Goal: Check status: Check status

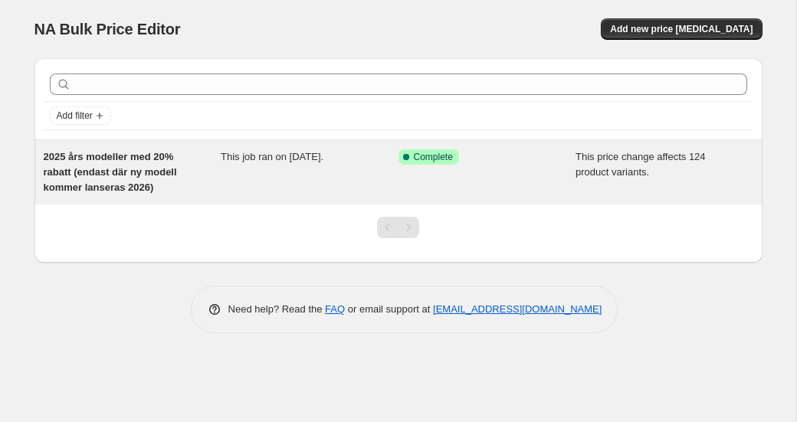
click at [146, 169] on span "2025 års modeller med 20% rabatt (endast där ny modell kommer lanseras 2026)" at bounding box center [110, 172] width 133 height 42
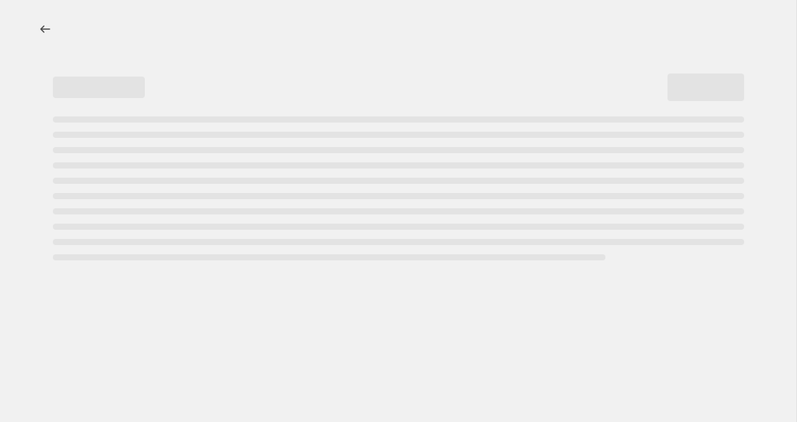
select select "pcap"
select select "no_change"
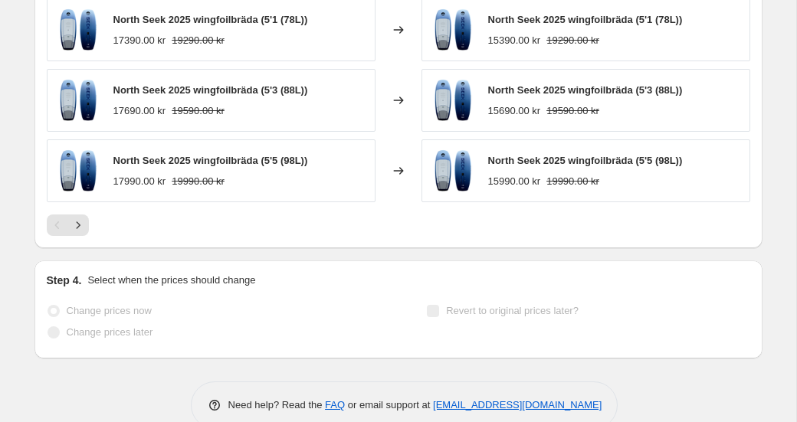
scroll to position [1392, 0]
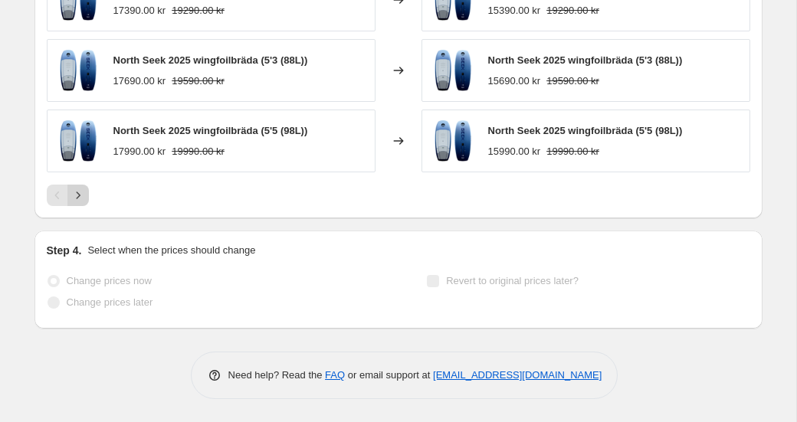
click at [80, 196] on icon "Next" at bounding box center [78, 195] width 4 height 7
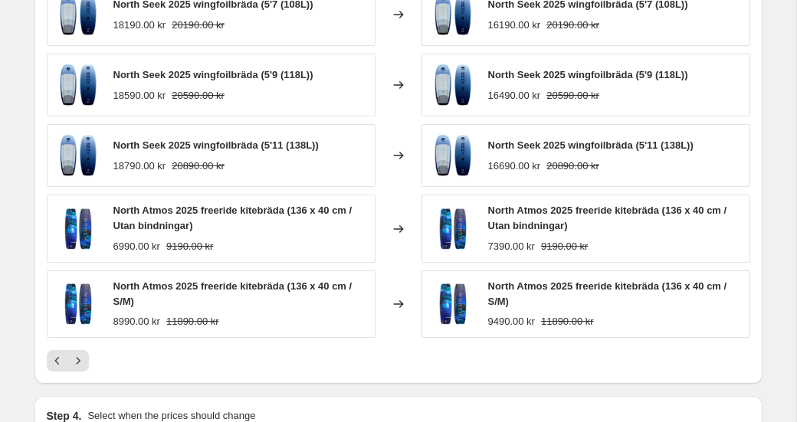
scroll to position [1249, 0]
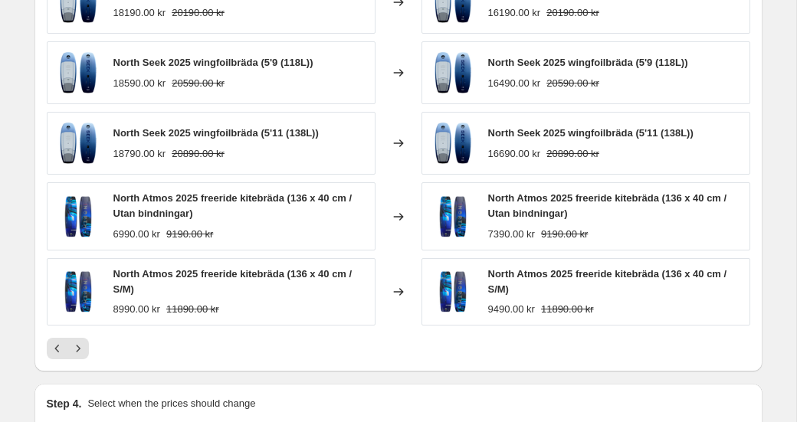
click at [214, 280] on div "North Atmos 2025 freeride kitebräda (136 x 40 cm / S/M)" at bounding box center [240, 282] width 254 height 31
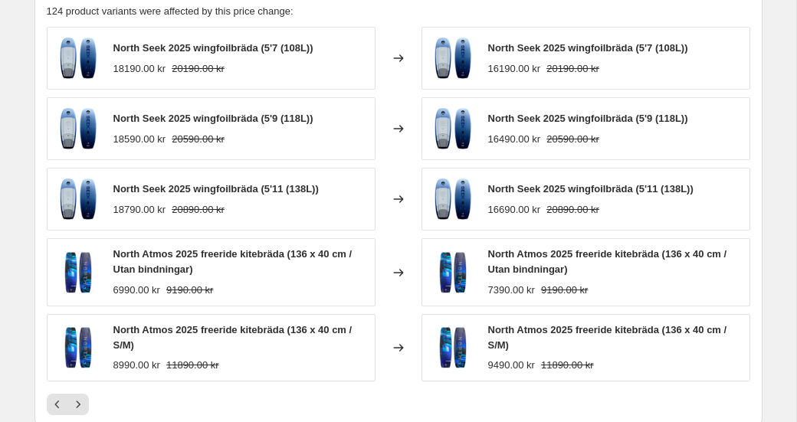
scroll to position [1221, 0]
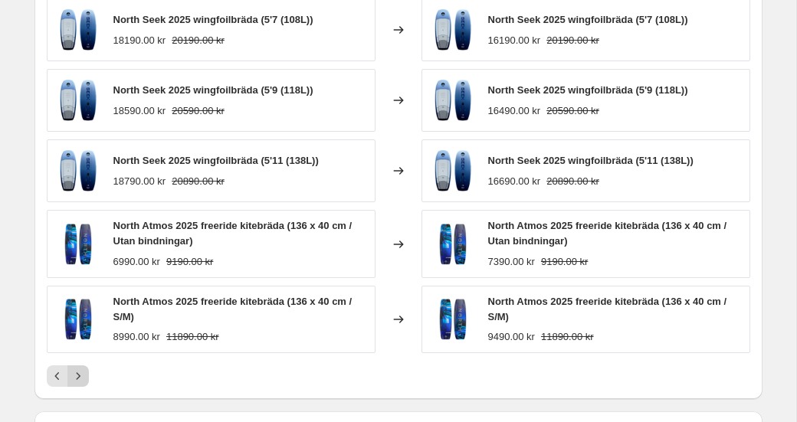
click at [83, 376] on icon "Next" at bounding box center [77, 375] width 15 height 15
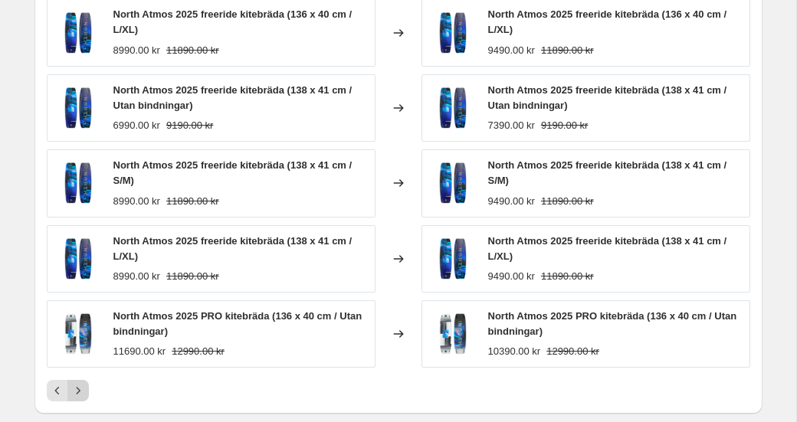
click at [83, 376] on div "North Atmos 2025 freeride kitebräda (136 x 40 cm / L/XL) 8990.00 kr 11890.00 kr…" at bounding box center [398, 199] width 703 height 403
click at [80, 391] on icon "Next" at bounding box center [77, 390] width 15 height 15
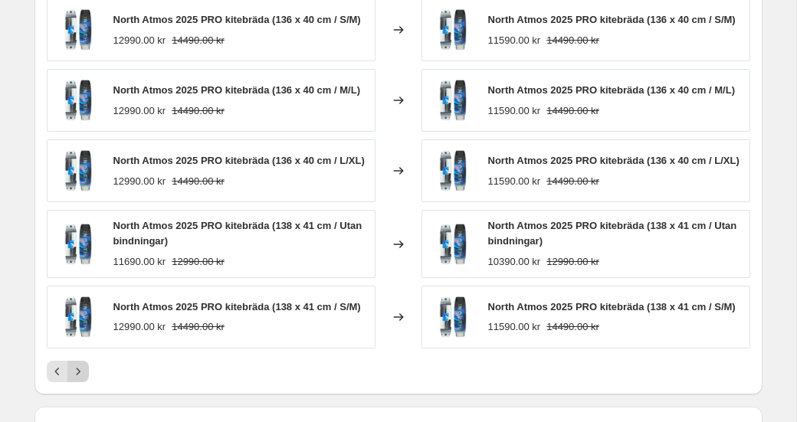
click at [80, 379] on icon "Next" at bounding box center [77, 371] width 15 height 15
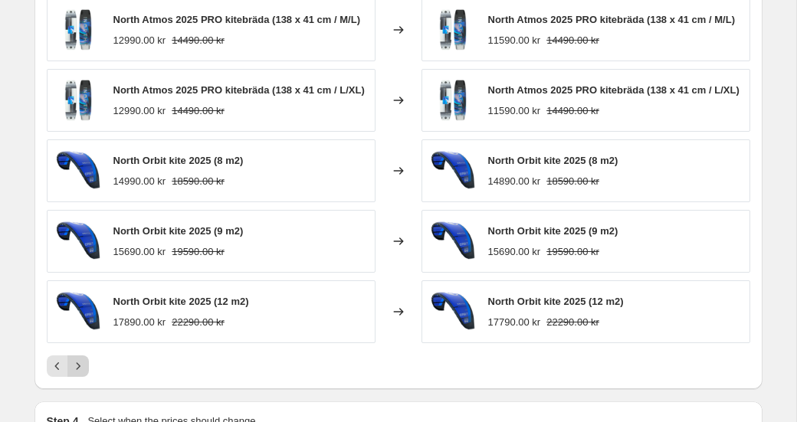
click at [80, 389] on div "PRICE CHANGE RECAP 124 product variants were affected by this price change: Nor…" at bounding box center [398, 168] width 728 height 444
click at [79, 370] on icon "Next" at bounding box center [78, 366] width 4 height 7
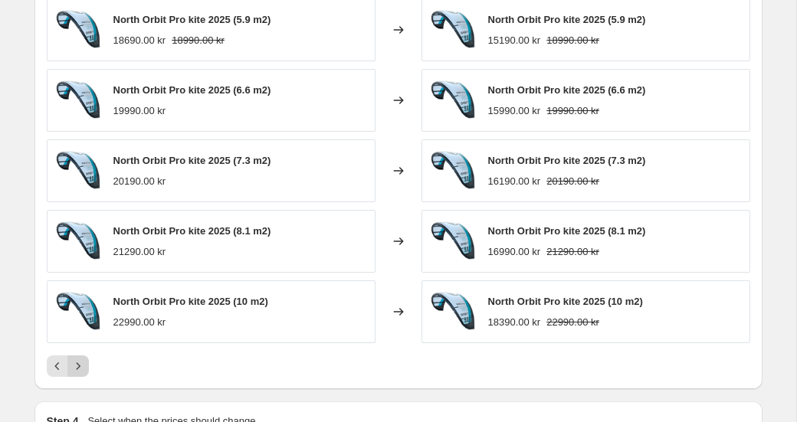
click at [77, 363] on icon "Next" at bounding box center [77, 365] width 15 height 15
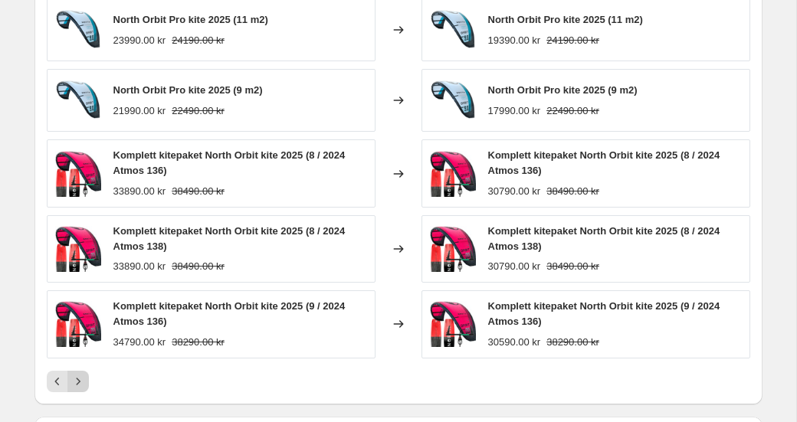
click at [77, 363] on div "North Orbit Pro kite 2025 (11 m2) 23990.00 kr 24190.00 kr Changed to North Orbi…" at bounding box center [398, 194] width 703 height 393
click at [77, 388] on icon "Next" at bounding box center [77, 381] width 15 height 15
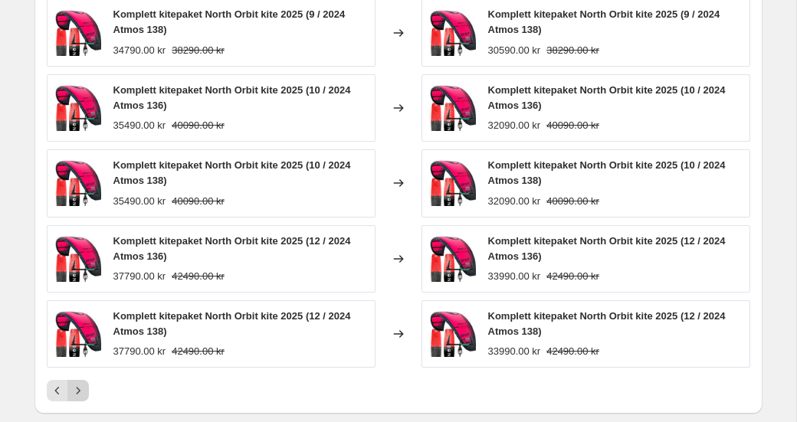
click at [80, 392] on icon "Next" at bounding box center [77, 390] width 15 height 15
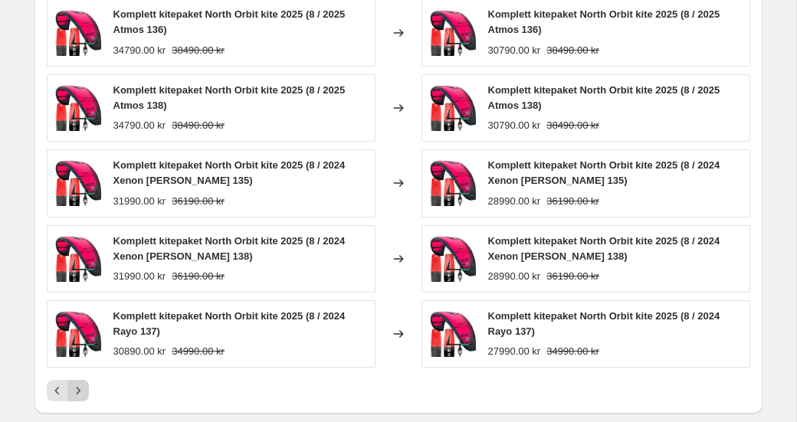
click at [80, 392] on icon "Next" at bounding box center [77, 390] width 15 height 15
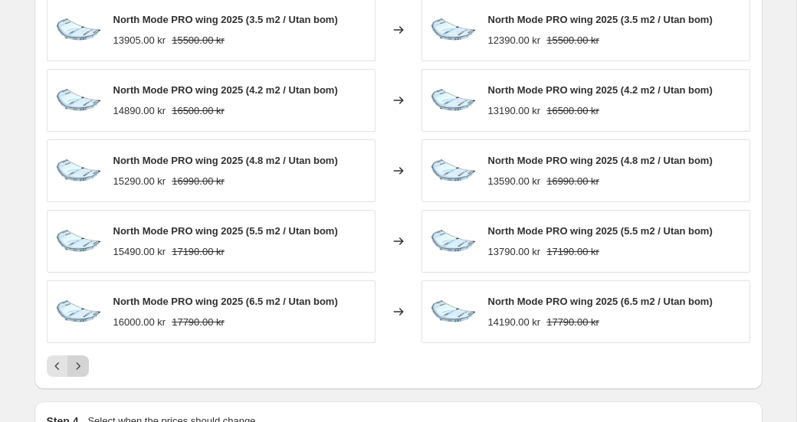
click at [80, 370] on icon "Next" at bounding box center [77, 365] width 15 height 15
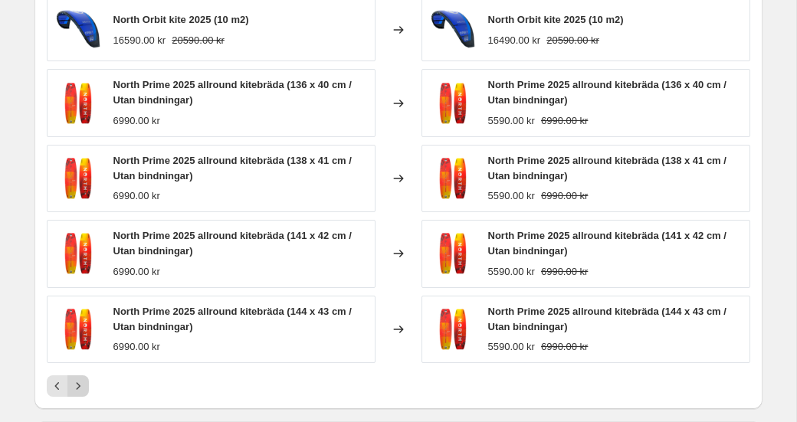
click at [80, 370] on div "North Orbit kite 2025 (10 m2) 16590.00 kr 20590.00 kr Changed to [GEOGRAPHIC_DA…" at bounding box center [398, 197] width 703 height 398
click at [79, 385] on icon "Next" at bounding box center [77, 385] width 15 height 15
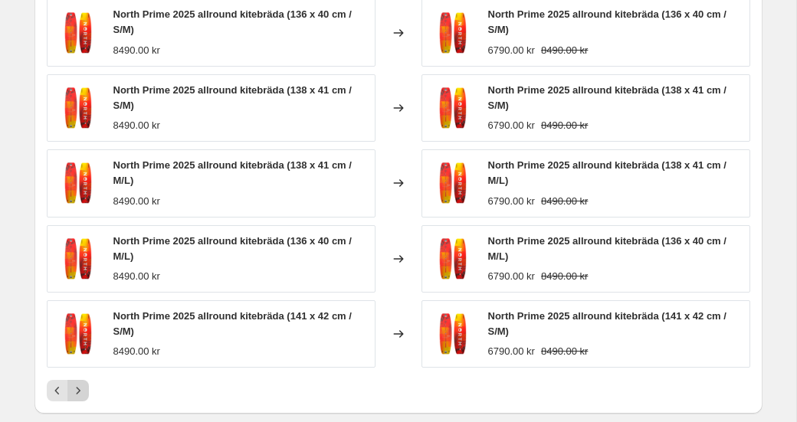
click at [79, 385] on icon "Next" at bounding box center [77, 390] width 15 height 15
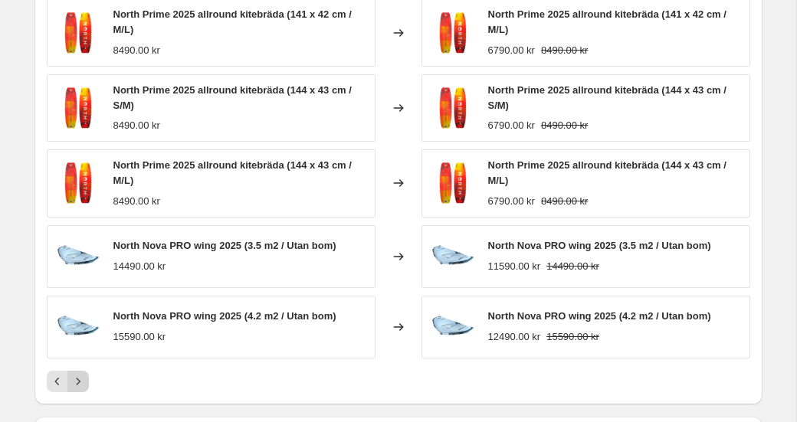
click at [78, 385] on icon "Next" at bounding box center [77, 381] width 15 height 15
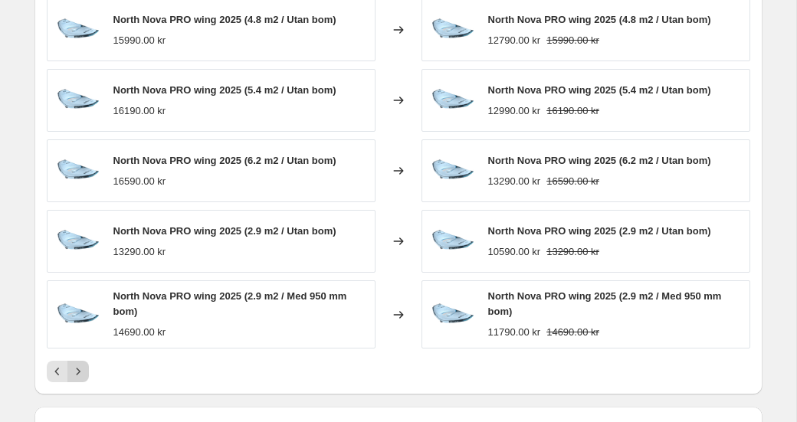
click at [78, 376] on icon "Next" at bounding box center [77, 371] width 15 height 15
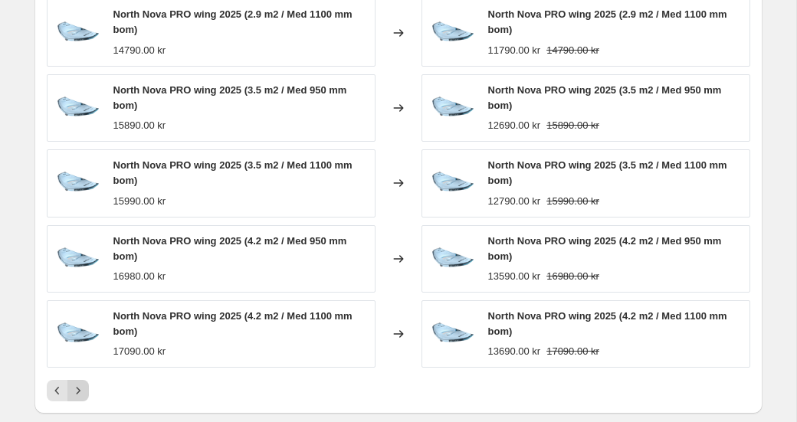
click at [78, 376] on div "North Nova PRO wing 2025 (2.9 m2 / Med 1100 mm bom) 14790.00 kr Changed to Nort…" at bounding box center [398, 199] width 703 height 403
click at [80, 388] on icon "Next" at bounding box center [77, 390] width 15 height 15
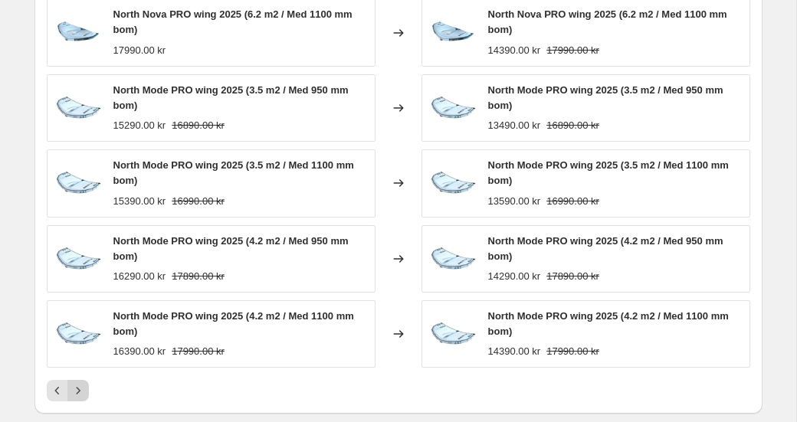
click at [80, 388] on icon "Next" at bounding box center [77, 390] width 15 height 15
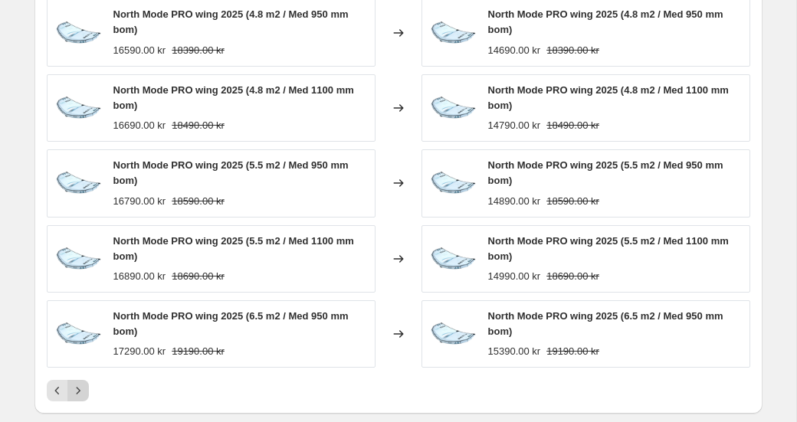
click at [80, 388] on icon "Next" at bounding box center [77, 390] width 15 height 15
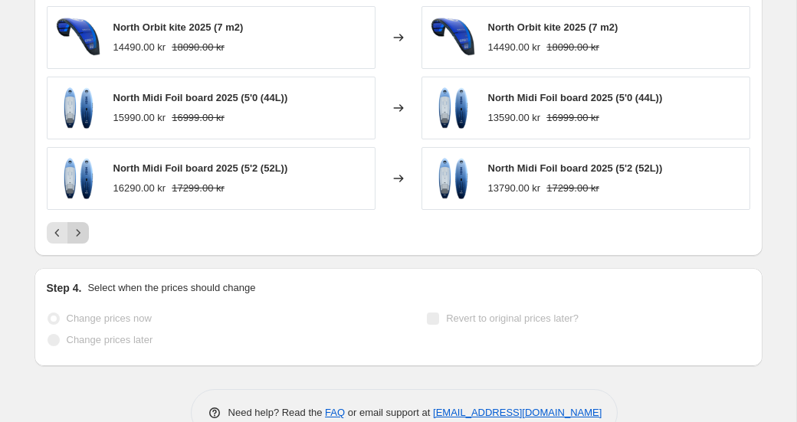
scroll to position [1346, 0]
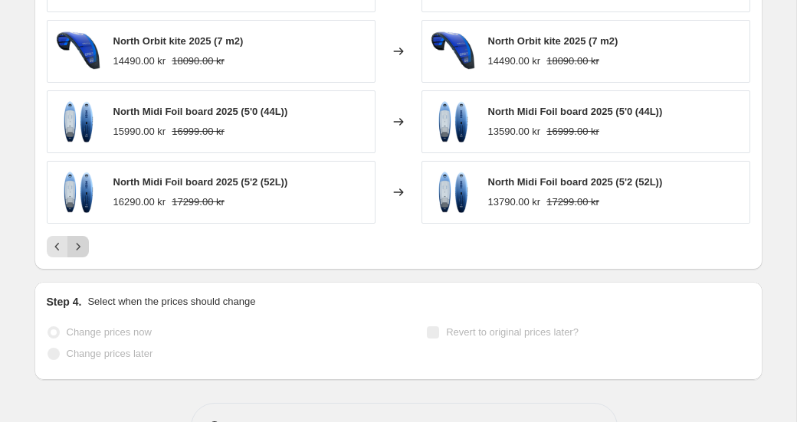
click at [81, 247] on icon "Next" at bounding box center [77, 246] width 15 height 15
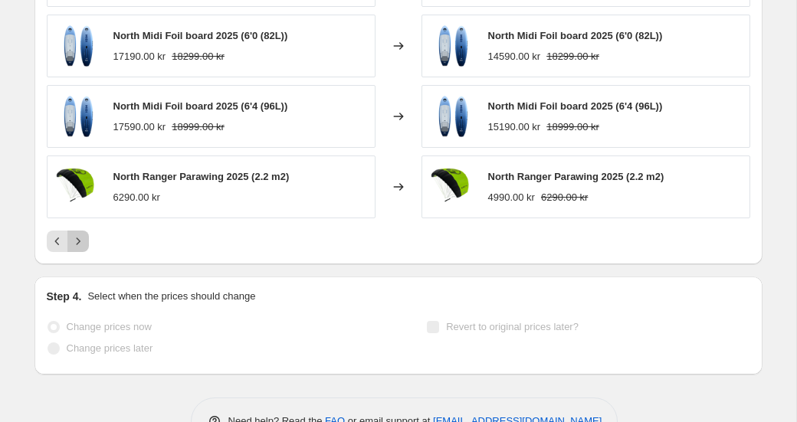
click at [81, 247] on icon "Next" at bounding box center [77, 241] width 15 height 15
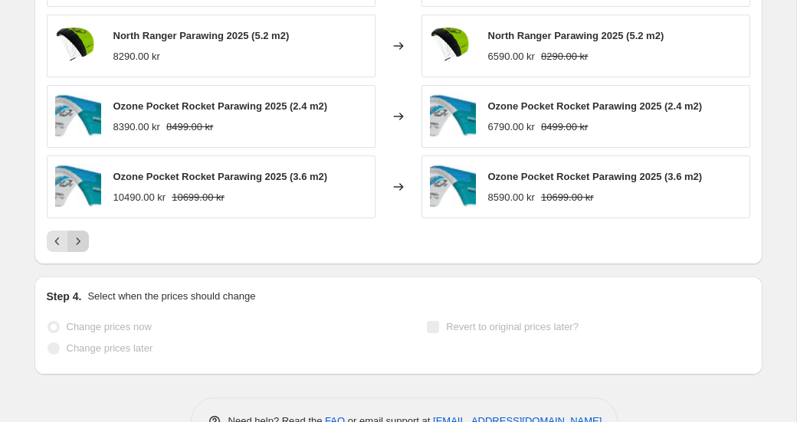
click at [81, 247] on icon "Next" at bounding box center [77, 241] width 15 height 15
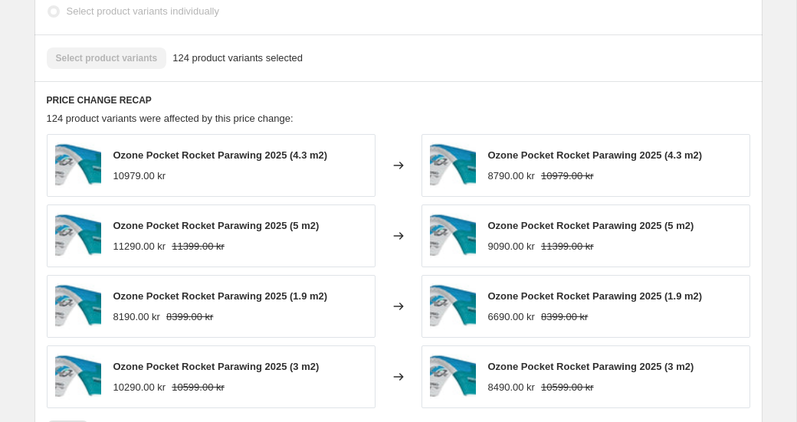
scroll to position [1083, 0]
